Goal: Transaction & Acquisition: Subscribe to service/newsletter

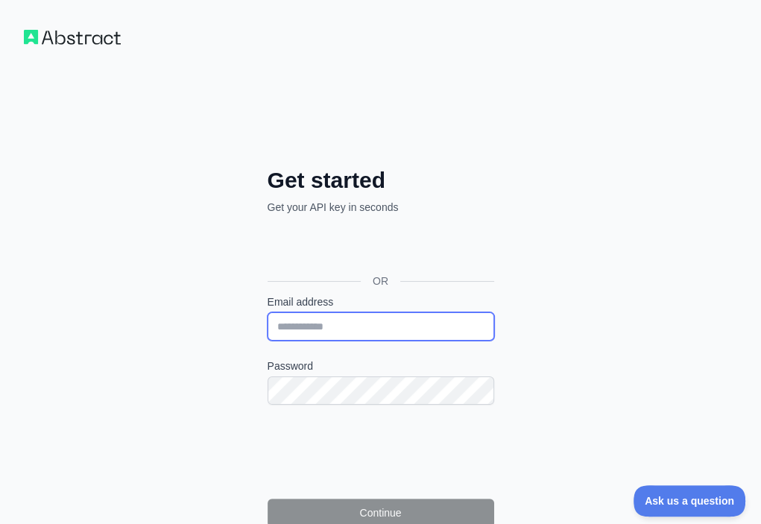
click at [268, 312] on input "Email address" at bounding box center [381, 326] width 227 height 28
paste input "**********"
type input "**********"
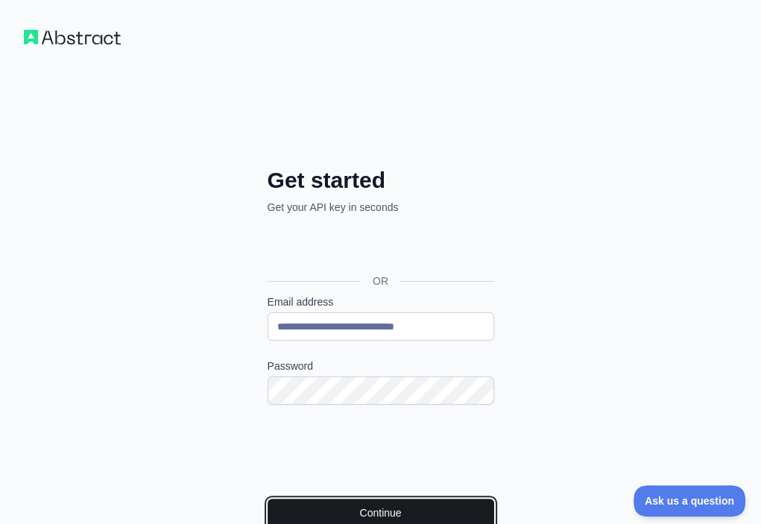
click at [268, 499] on button "Continue" at bounding box center [381, 513] width 227 height 28
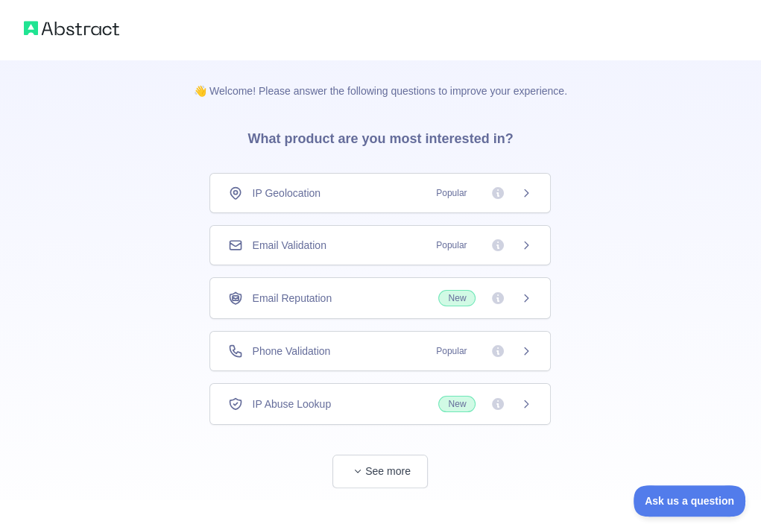
click at [403, 238] on div "Email Validation Popular" at bounding box center [380, 245] width 304 height 15
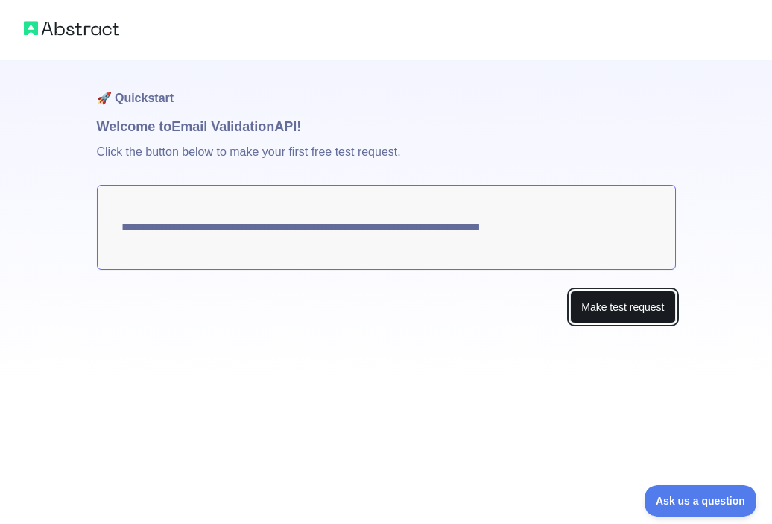
click at [619, 304] on button "Make test request" at bounding box center [622, 308] width 105 height 34
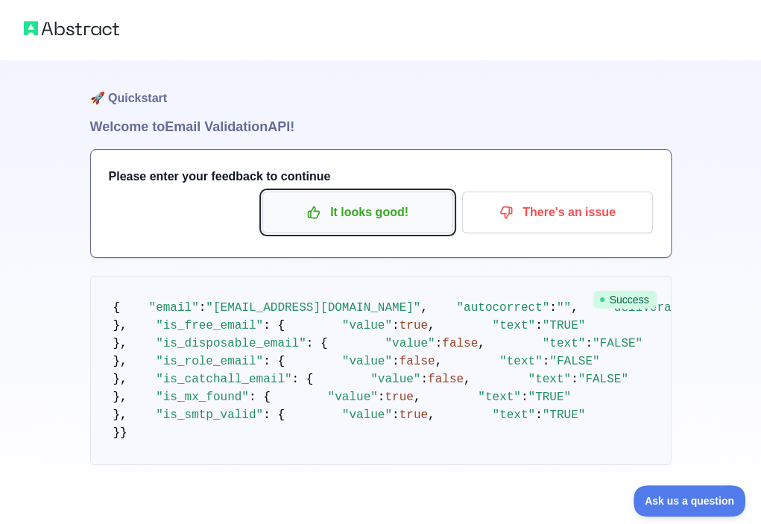
click at [349, 201] on p "It looks good!" at bounding box center [358, 212] width 169 height 25
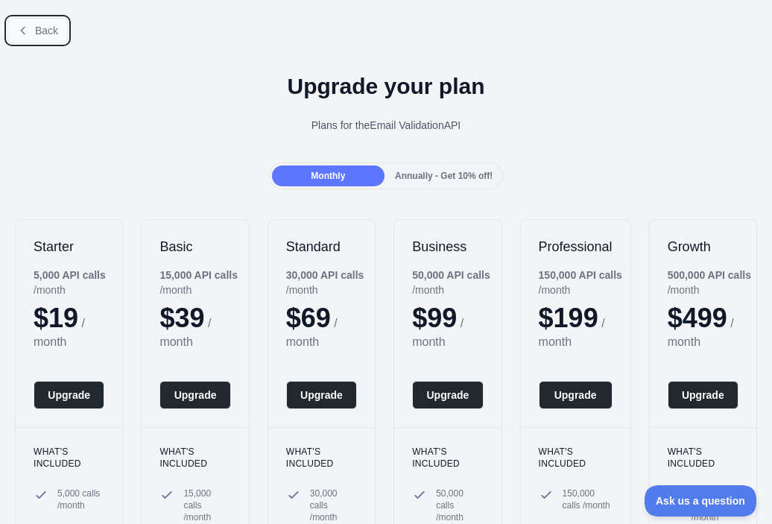
click at [28, 25] on icon at bounding box center [23, 31] width 12 height 12
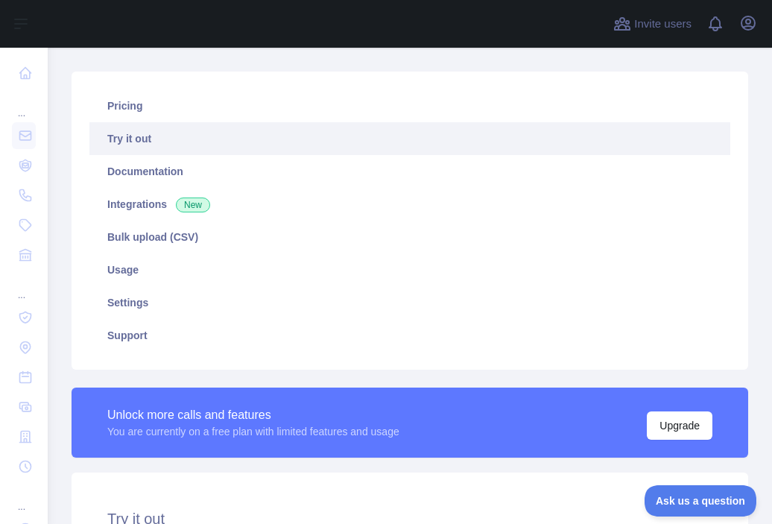
scroll to position [373, 0]
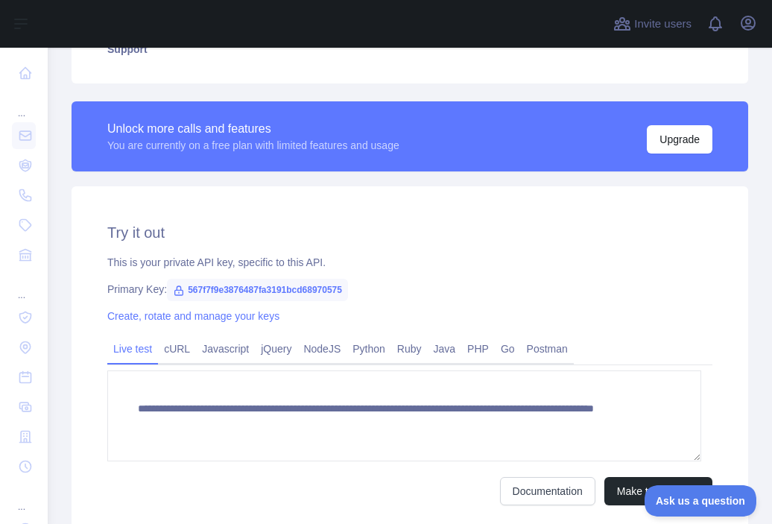
click at [248, 282] on span "567f7f9e3876487fa3191bcd68970575" at bounding box center [257, 290] width 181 height 22
copy span "567f7f9e3876487fa3191bcd68970575"
